Goal: Navigation & Orientation: Understand site structure

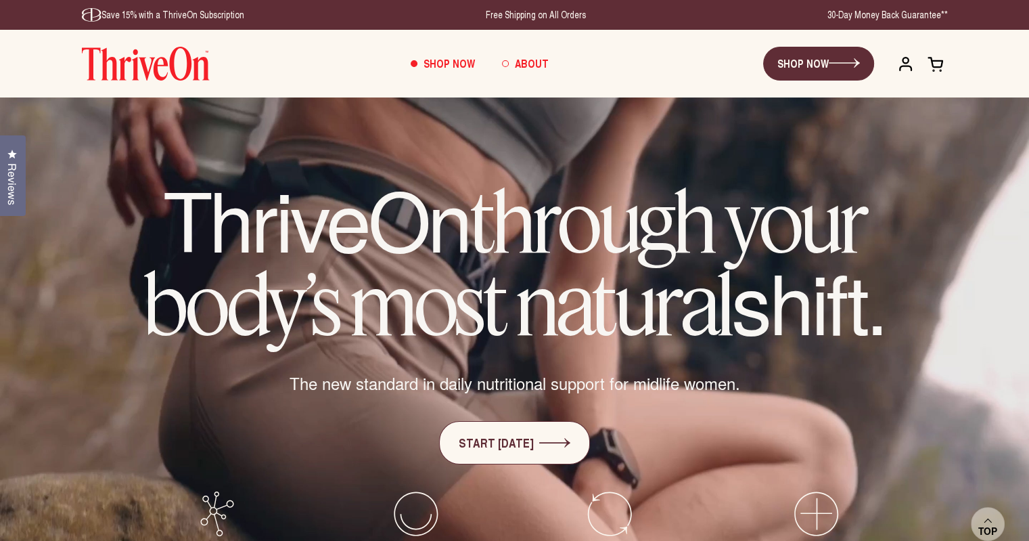
click at [528, 66] on span "About" at bounding box center [532, 63] width 34 height 16
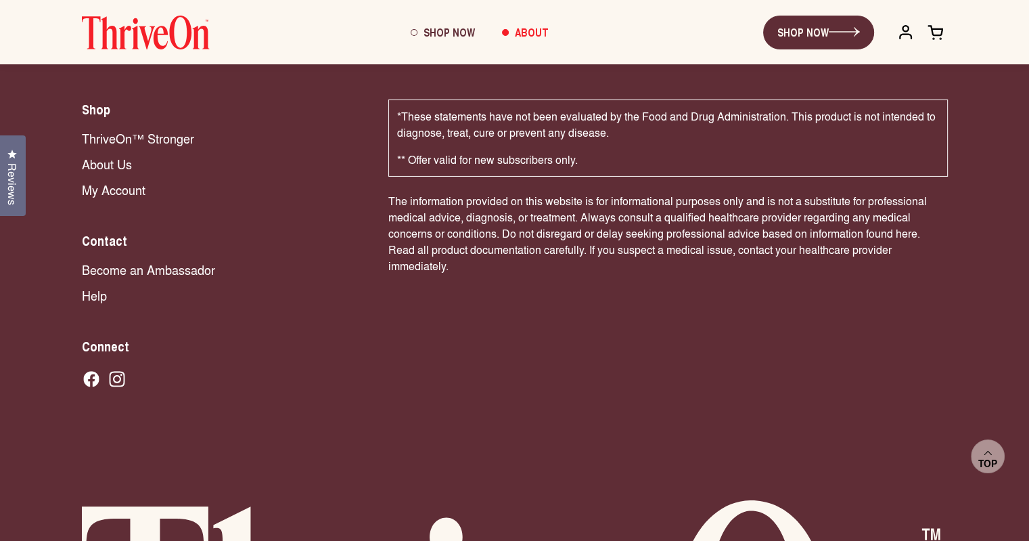
scroll to position [4398, 0]
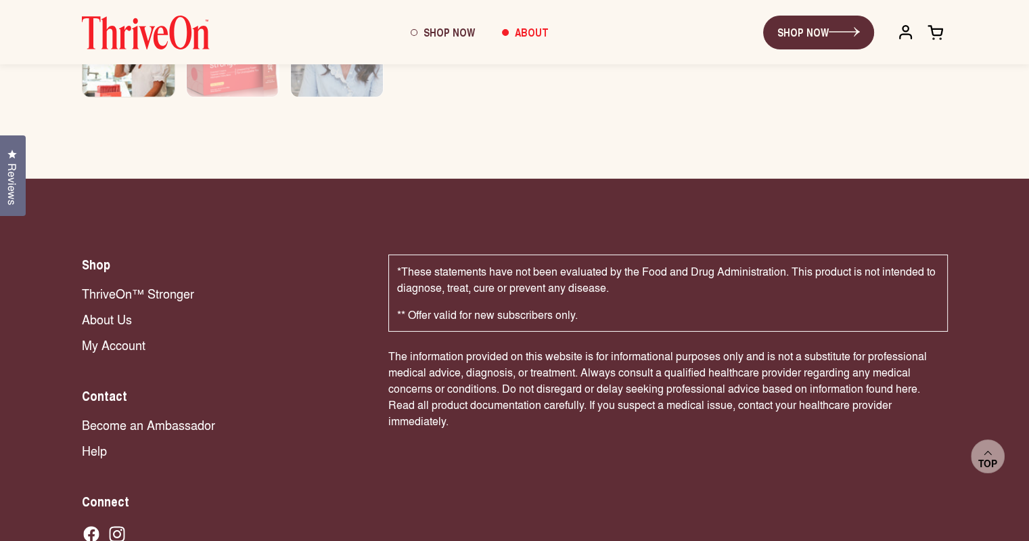
click at [177, 415] on link "Become an Ambassador" at bounding box center [221, 424] width 279 height 18
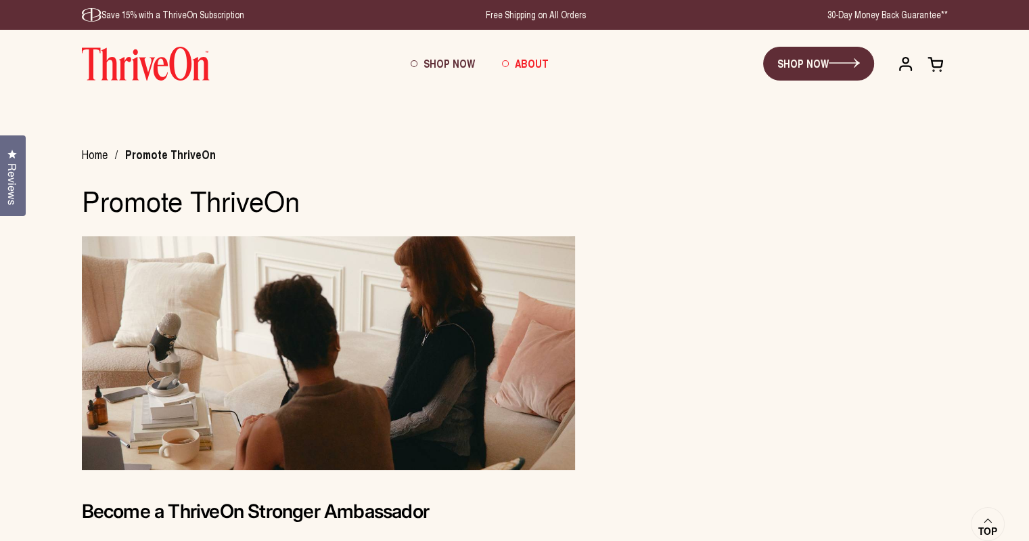
click at [536, 61] on span "About" at bounding box center [532, 63] width 34 height 16
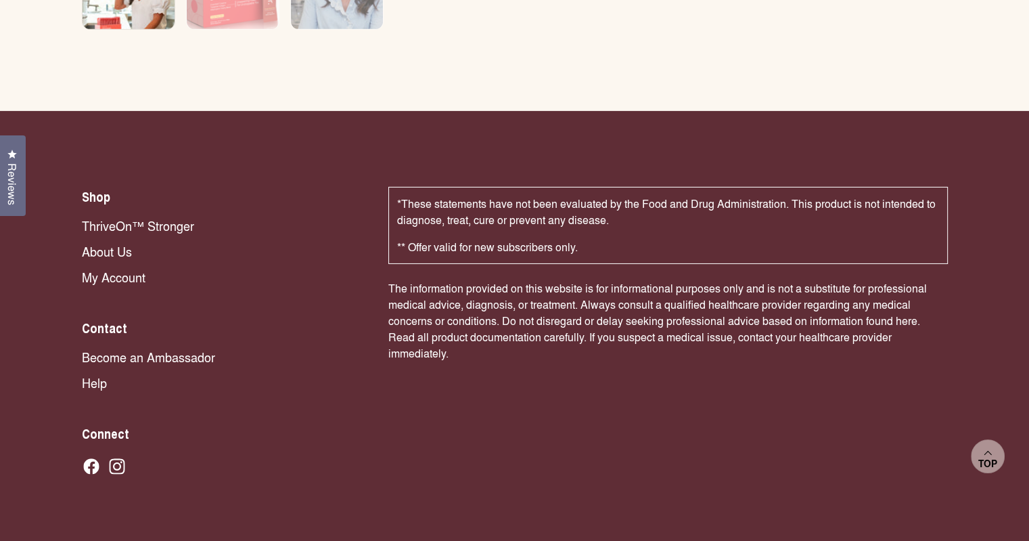
scroll to position [4533, 0]
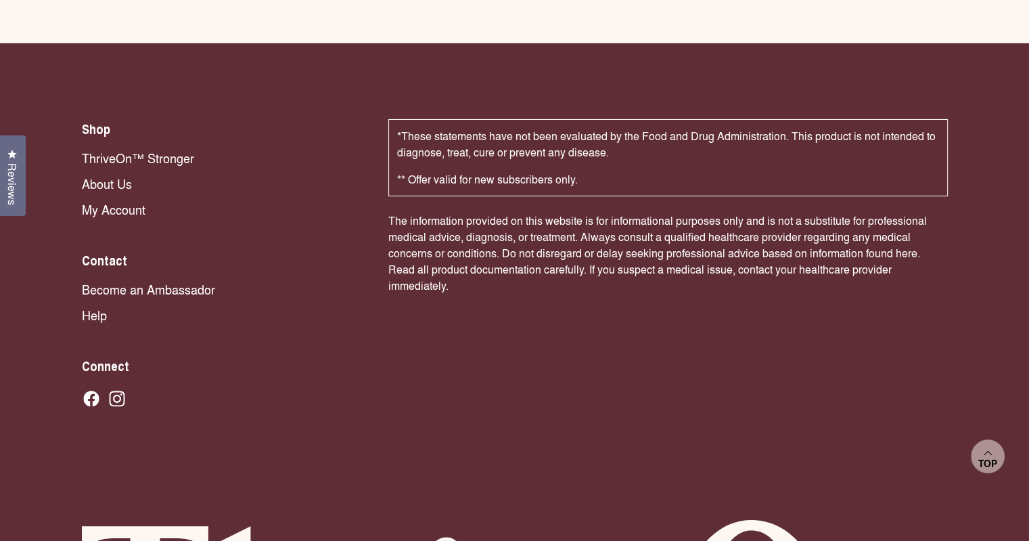
click at [113, 175] on link "About Us" at bounding box center [221, 184] width 279 height 18
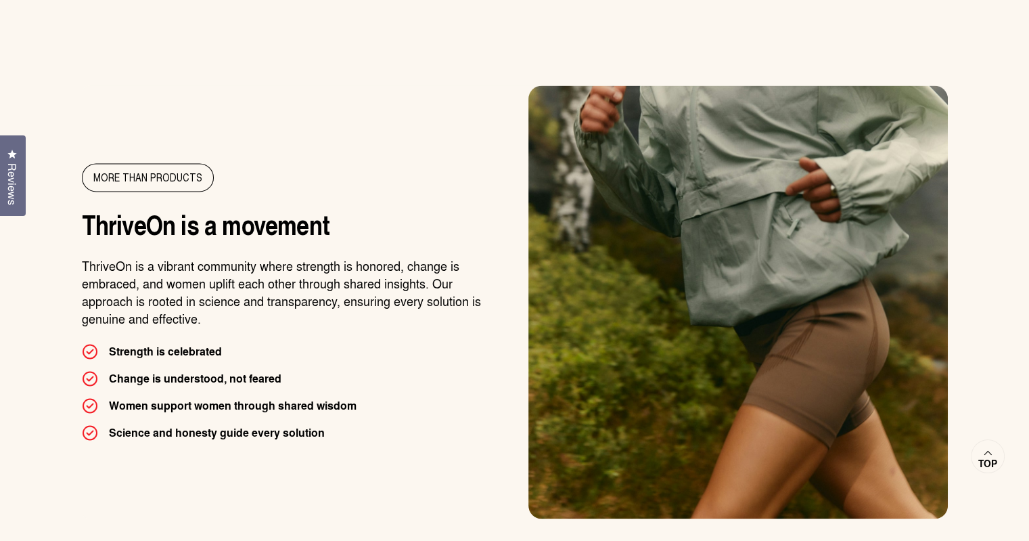
scroll to position [2098, 0]
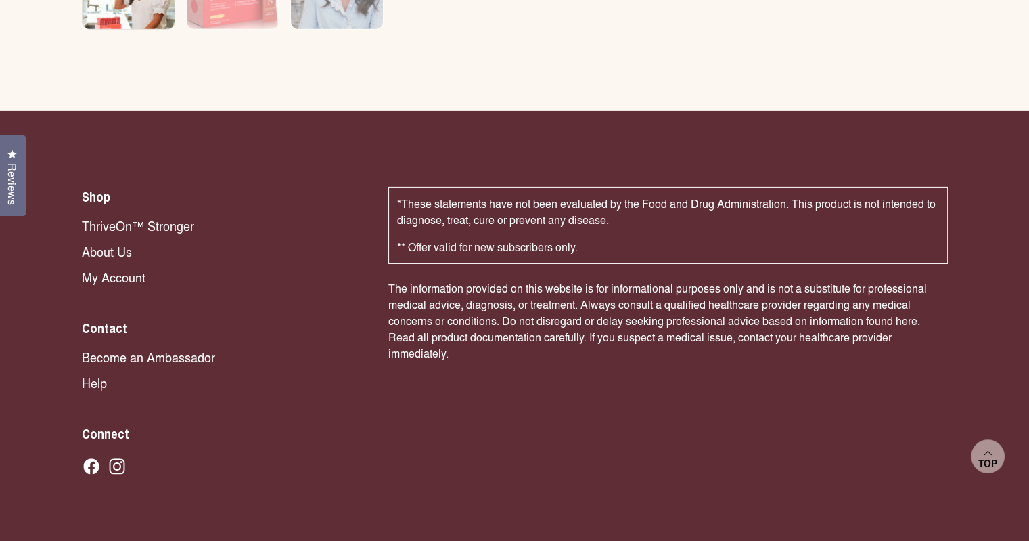
scroll to position [4793, 0]
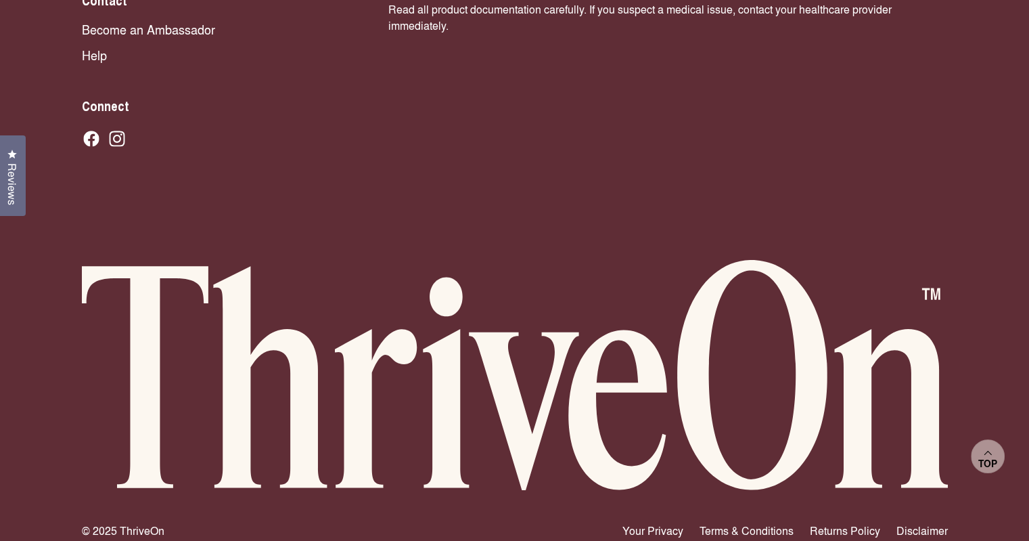
click at [723, 522] on link "Terms & Conditions" at bounding box center [747, 530] width 94 height 16
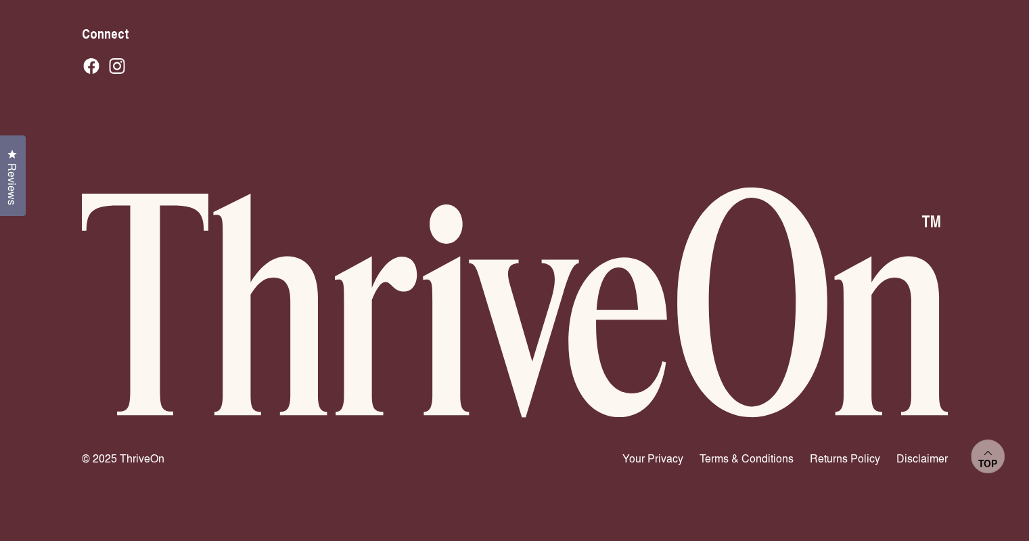
scroll to position [8030, 0]
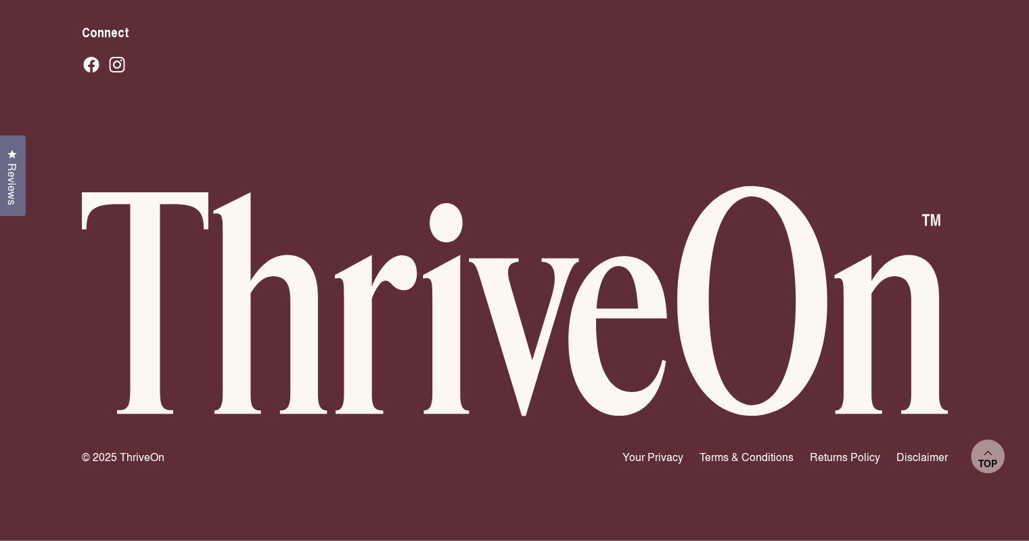
click at [639, 459] on link "Your Privacy" at bounding box center [652, 457] width 61 height 16
